Goal: Transaction & Acquisition: Subscribe to service/newsletter

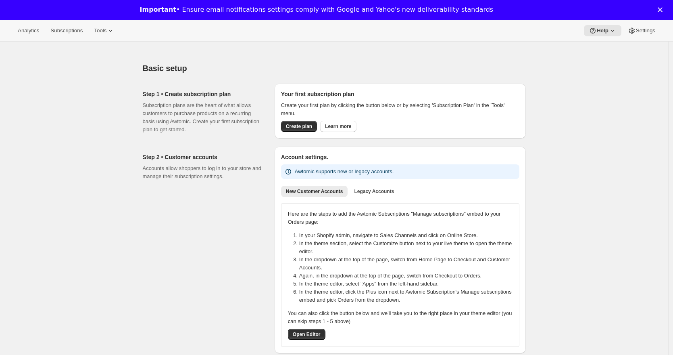
scroll to position [5, 0]
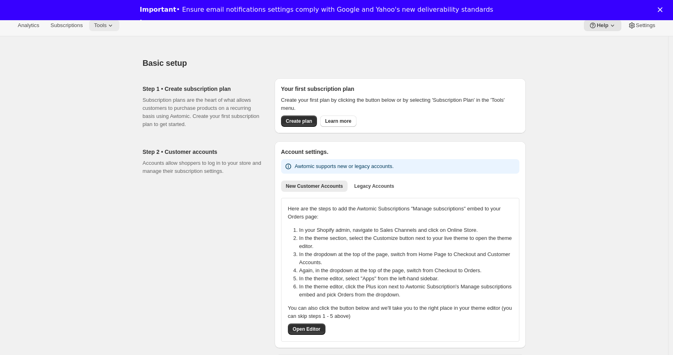
click at [106, 26] on span "Tools" at bounding box center [100, 25] width 13 height 6
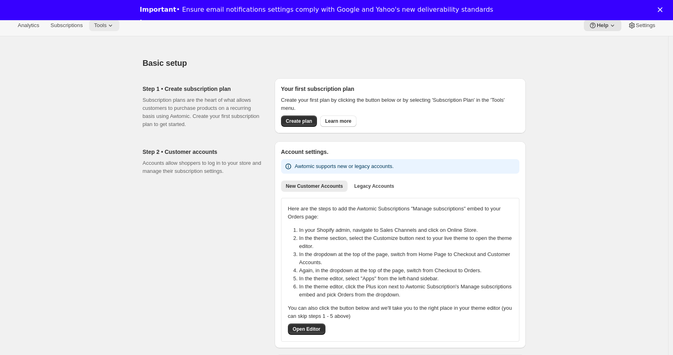
click at [104, 23] on span "Tools" at bounding box center [100, 25] width 13 height 6
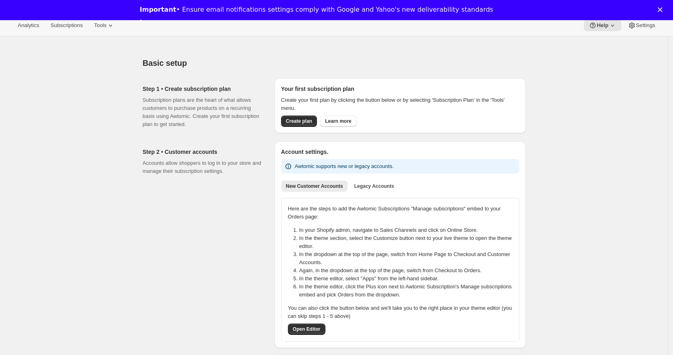
click at [518, 53] on div "Basic setup. This page is ready Basic setup" at bounding box center [334, 63] width 383 height 31
click at [182, 19] on link "Learn more" at bounding box center [161, 23] width 42 height 9
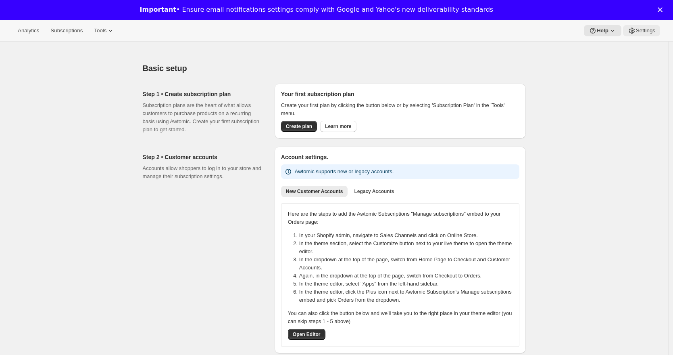
click at [643, 31] on span "Settings" at bounding box center [645, 30] width 19 height 6
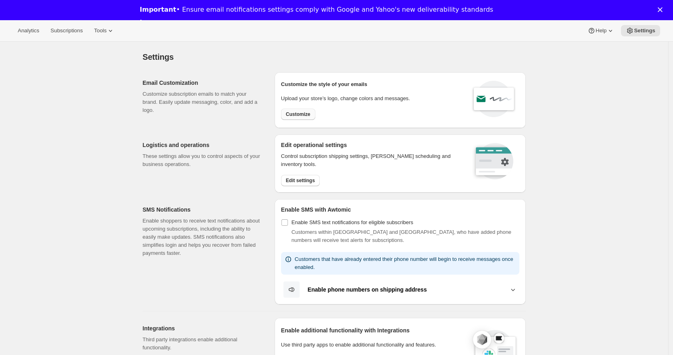
click at [295, 113] on span "Customize" at bounding box center [298, 114] width 25 height 6
select select "subscriptionMessage"
select select "5"
select select "15"
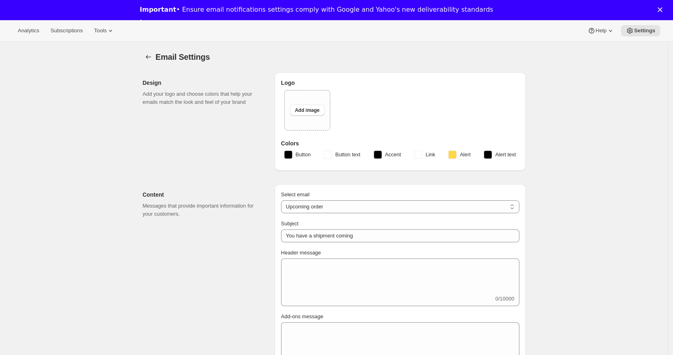
type input "The Malvern Coffee Company"
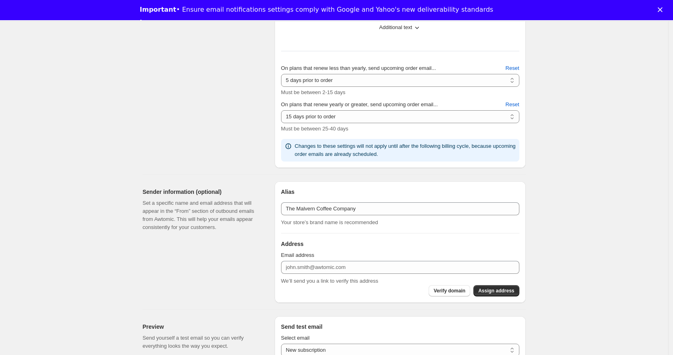
scroll to position [358, 0]
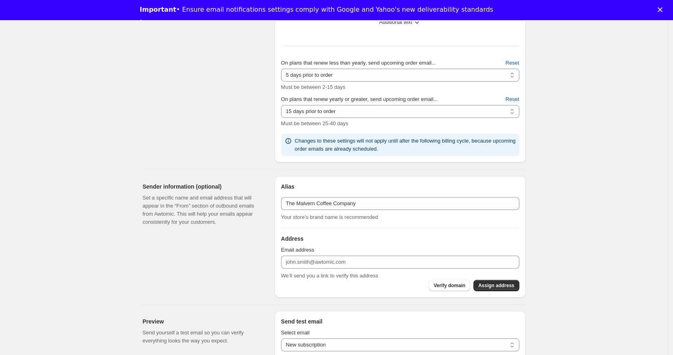
click at [315, 271] on p "We’ll send you a link to verify this address" at bounding box center [400, 275] width 238 height 8
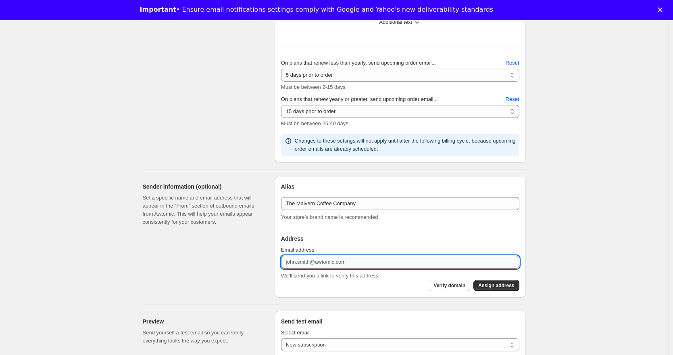
click at [314, 262] on input "Email address" at bounding box center [400, 261] width 238 height 13
type input "[EMAIL_ADDRESS][DOMAIN_NAME]"
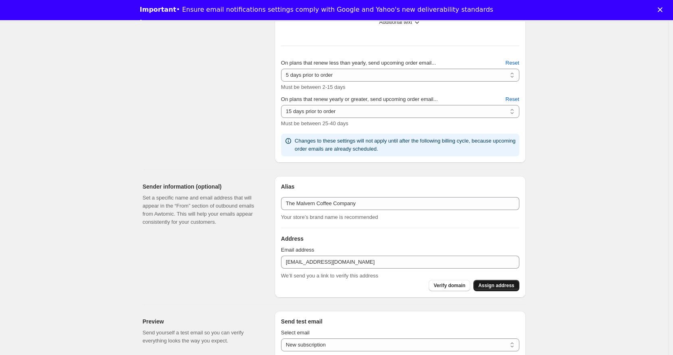
click at [490, 283] on span "Assign address" at bounding box center [496, 285] width 36 height 6
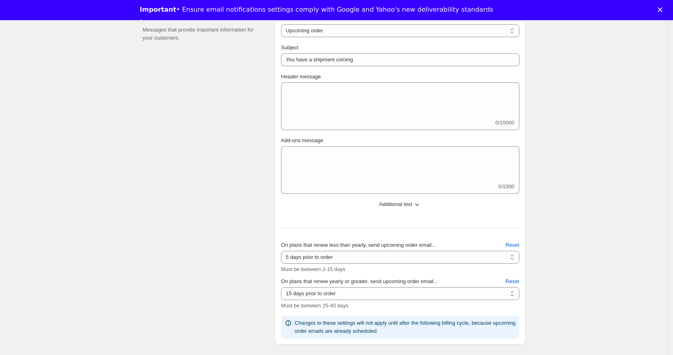
scroll to position [0, 0]
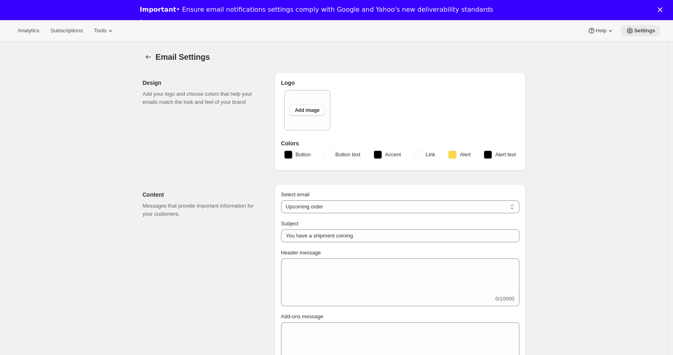
click at [657, 29] on button "Settings" at bounding box center [640, 30] width 39 height 11
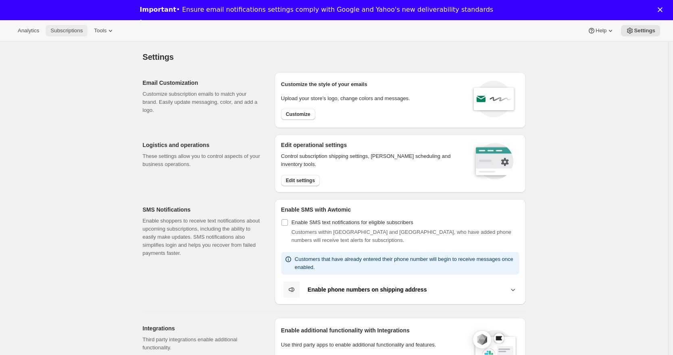
click at [65, 34] on button "Subscriptions" at bounding box center [67, 30] width 42 height 11
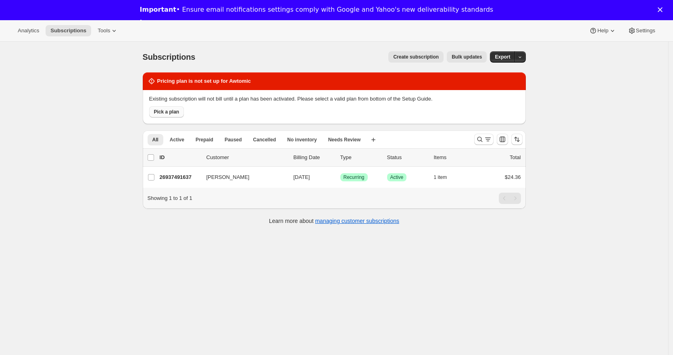
click at [172, 110] on span "Pick a plan" at bounding box center [166, 111] width 25 height 6
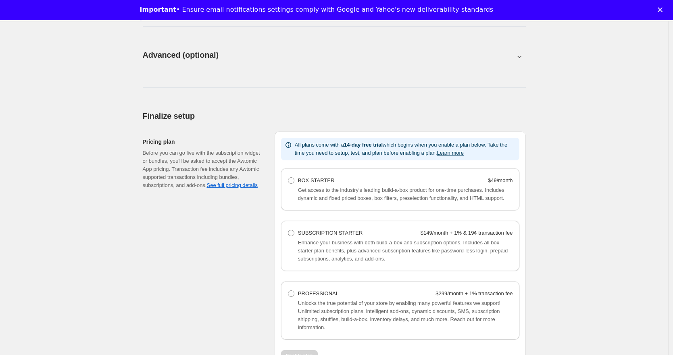
scroll to position [476, 0]
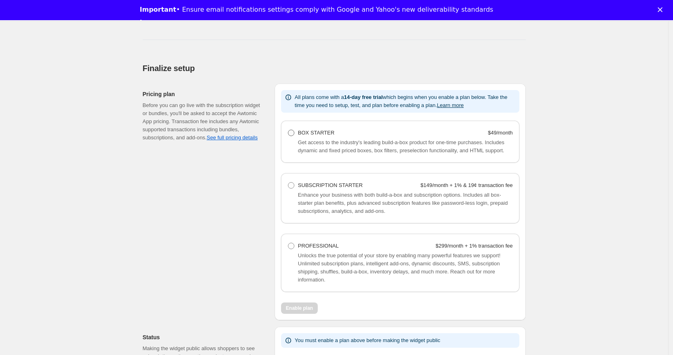
click at [292, 132] on span at bounding box center [291, 132] width 6 height 6
click at [288, 130] on Starter "BOX STARTER $49/month" at bounding box center [288, 129] width 0 height 0
radio Starter "true"
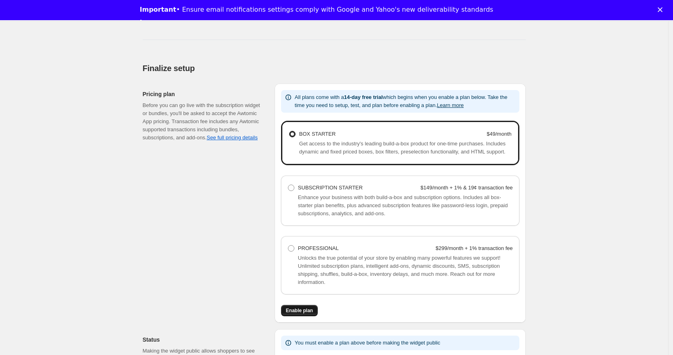
click at [300, 313] on span "Enable plan" at bounding box center [299, 310] width 27 height 6
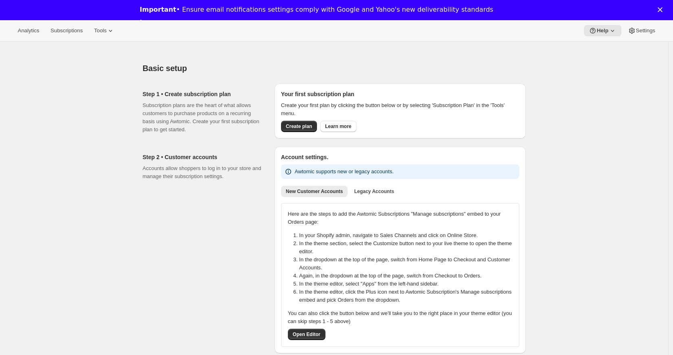
click at [663, 11] on icon "Close" at bounding box center [660, 9] width 5 height 5
